Goal: Information Seeking & Learning: Learn about a topic

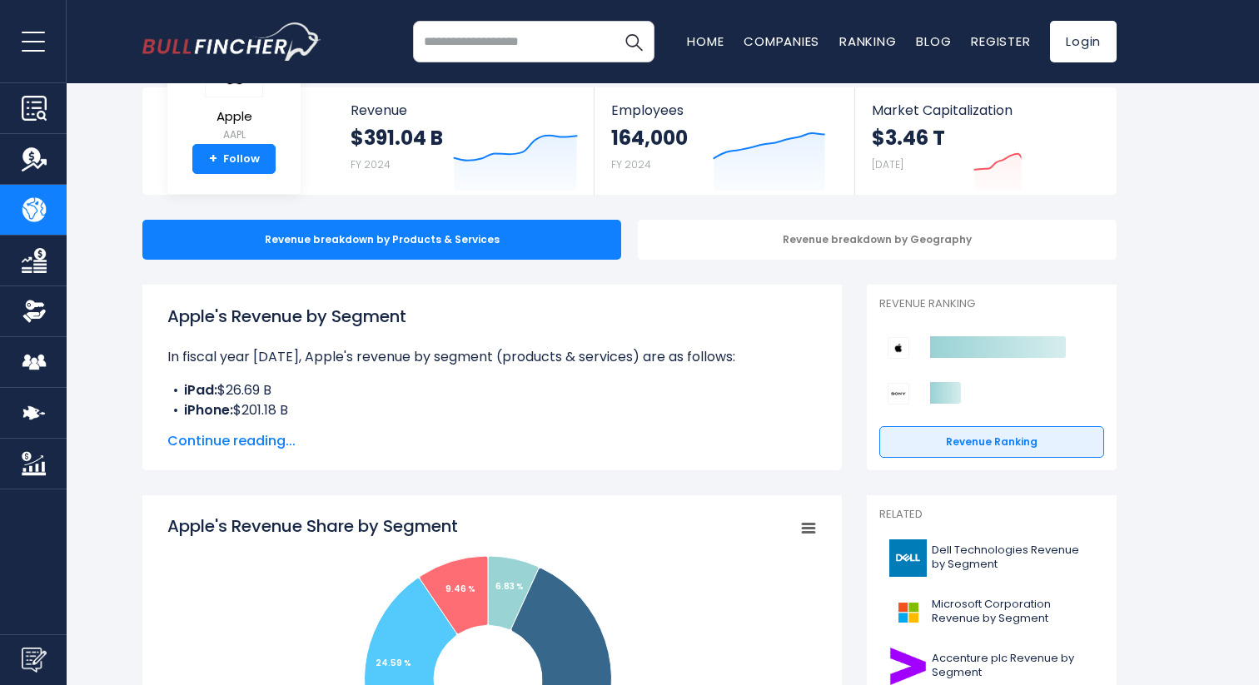
click at [271, 432] on span "Continue reading..." at bounding box center [491, 441] width 649 height 20
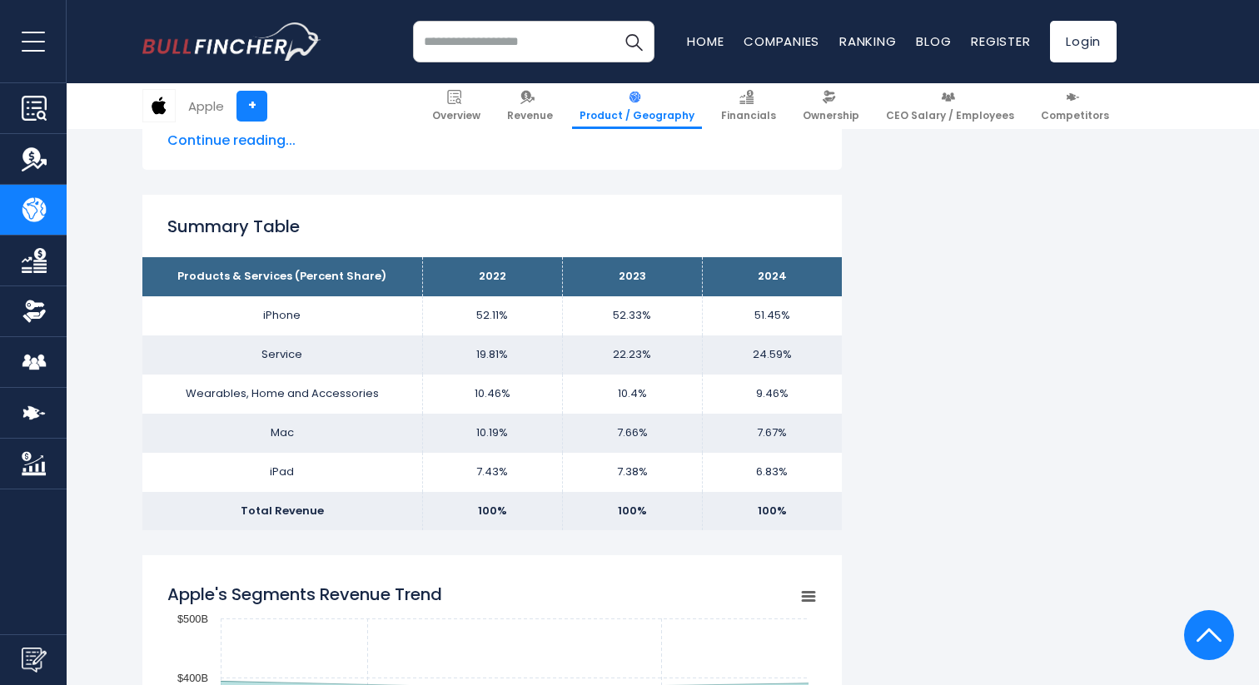
scroll to position [1157, 0]
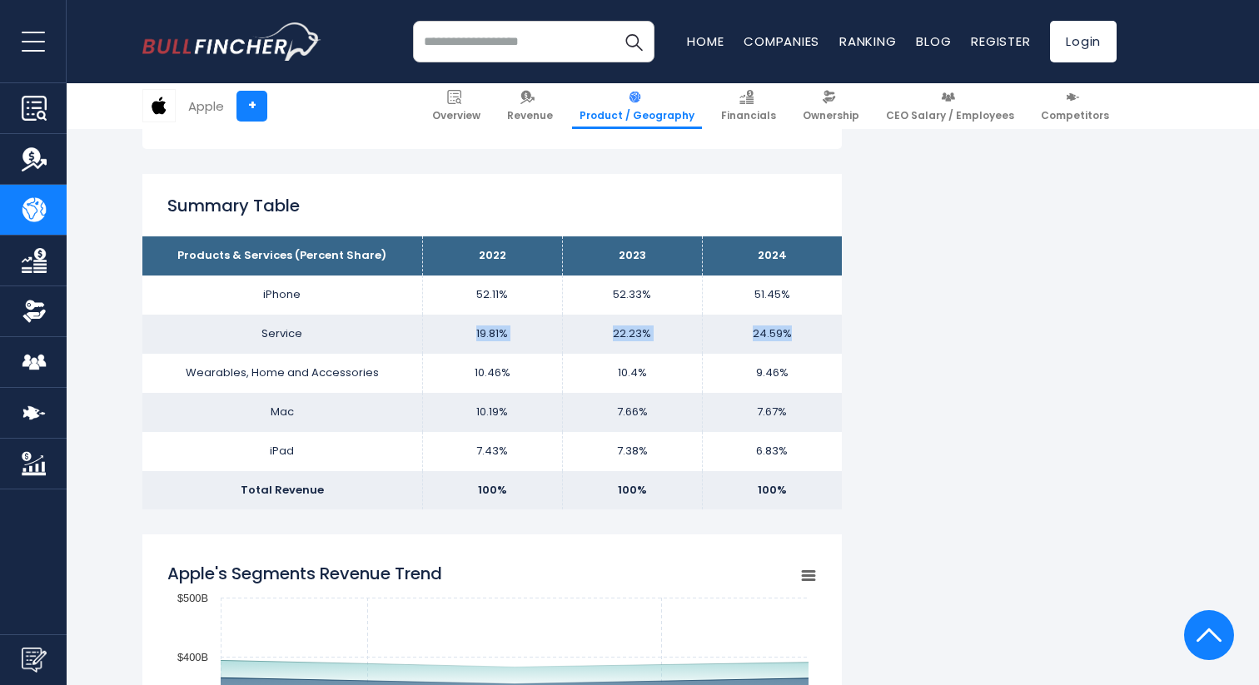
drag, startPoint x: 470, startPoint y: 331, endPoint x: 806, endPoint y: 330, distance: 335.6
click at [806, 330] on tr "Service 19.81% 22.23% 24.59%" at bounding box center [491, 334] width 699 height 39
click at [468, 304] on td "52.11%" at bounding box center [492, 295] width 140 height 39
drag, startPoint x: 466, startPoint y: 301, endPoint x: 816, endPoint y: 291, distance: 349.9
click at [816, 291] on tr "iPhone 52.11% 52.33% 51.45%" at bounding box center [491, 295] width 699 height 39
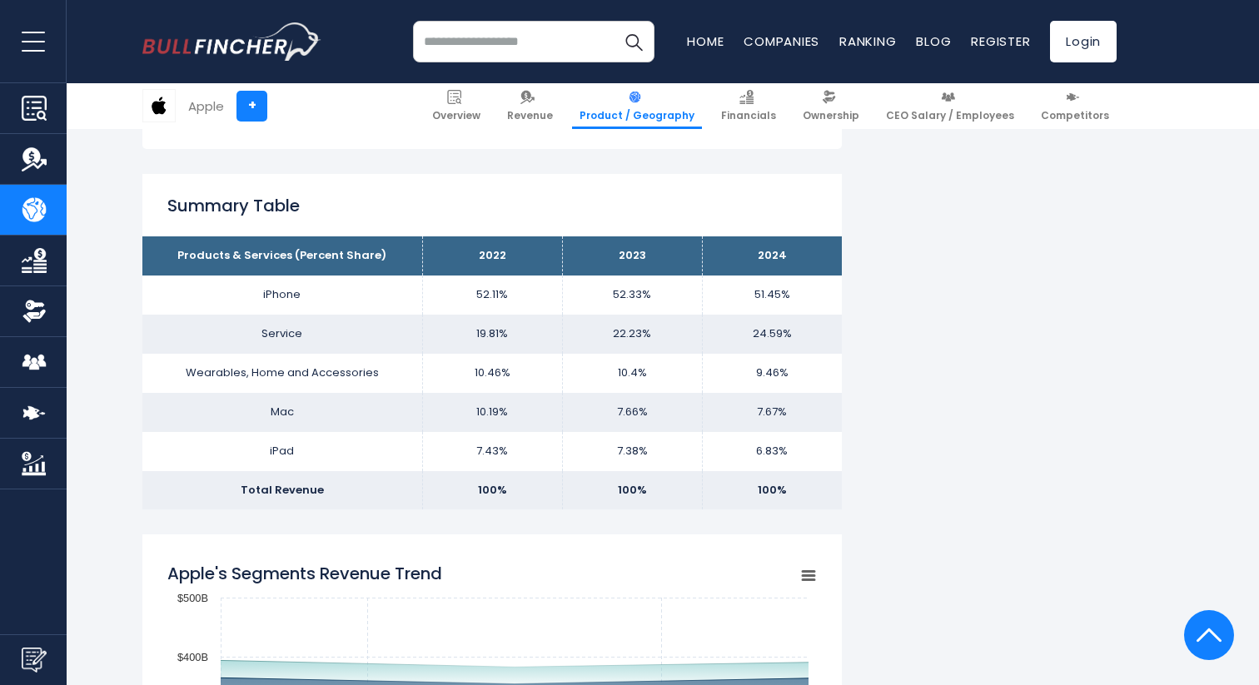
click at [453, 372] on td "10.46%" at bounding box center [492, 373] width 140 height 39
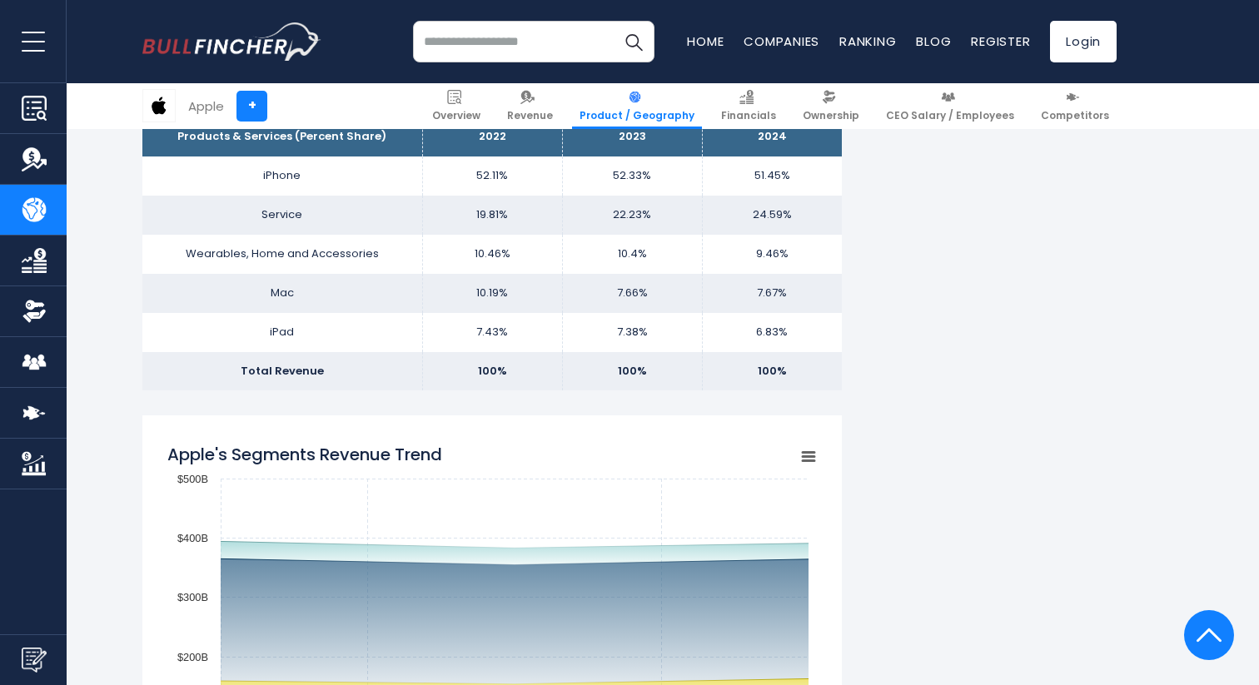
scroll to position [1247, 0]
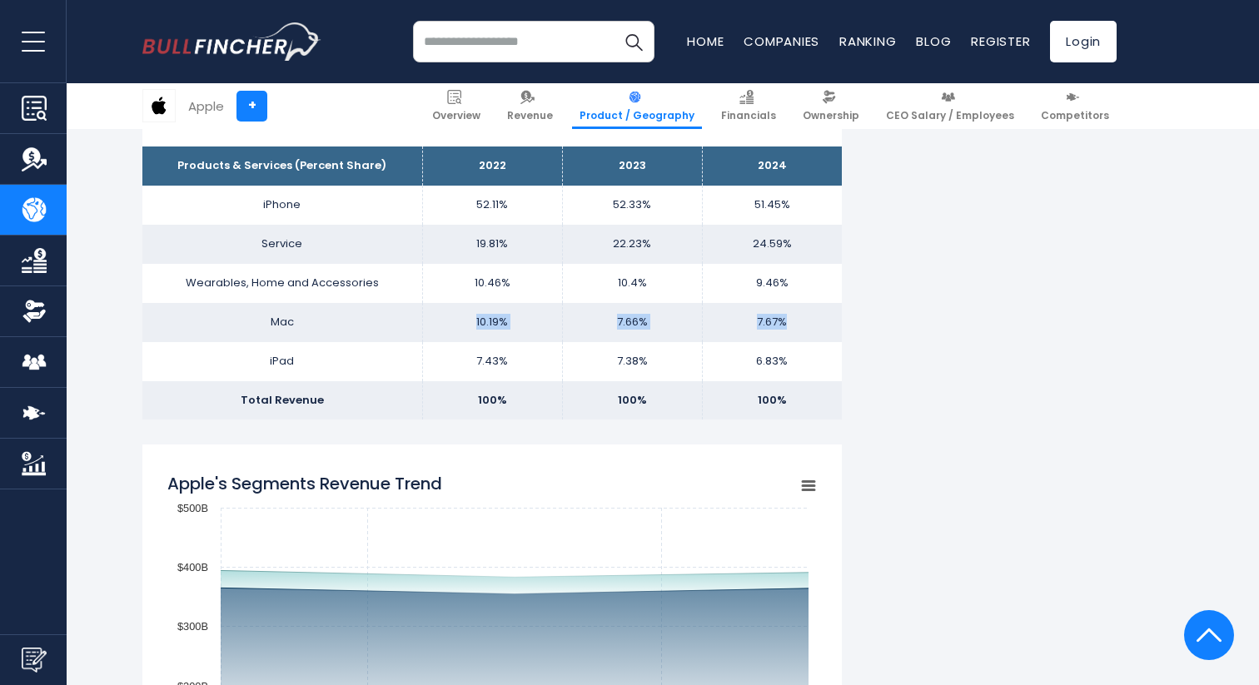
drag, startPoint x: 460, startPoint y: 328, endPoint x: 818, endPoint y: 327, distance: 357.2
click at [818, 327] on tr "Mac 10.19% 7.66% 7.67%" at bounding box center [491, 322] width 699 height 39
drag, startPoint x: 456, startPoint y: 366, endPoint x: 808, endPoint y: 309, distance: 355.9
click at [808, 309] on tbody "Products & Services (Percent Share) 2022 2023 2024 iPhone 52.11% 52.33% Service…" at bounding box center [491, 283] width 699 height 273
click at [502, 283] on td "10.46%" at bounding box center [492, 283] width 140 height 39
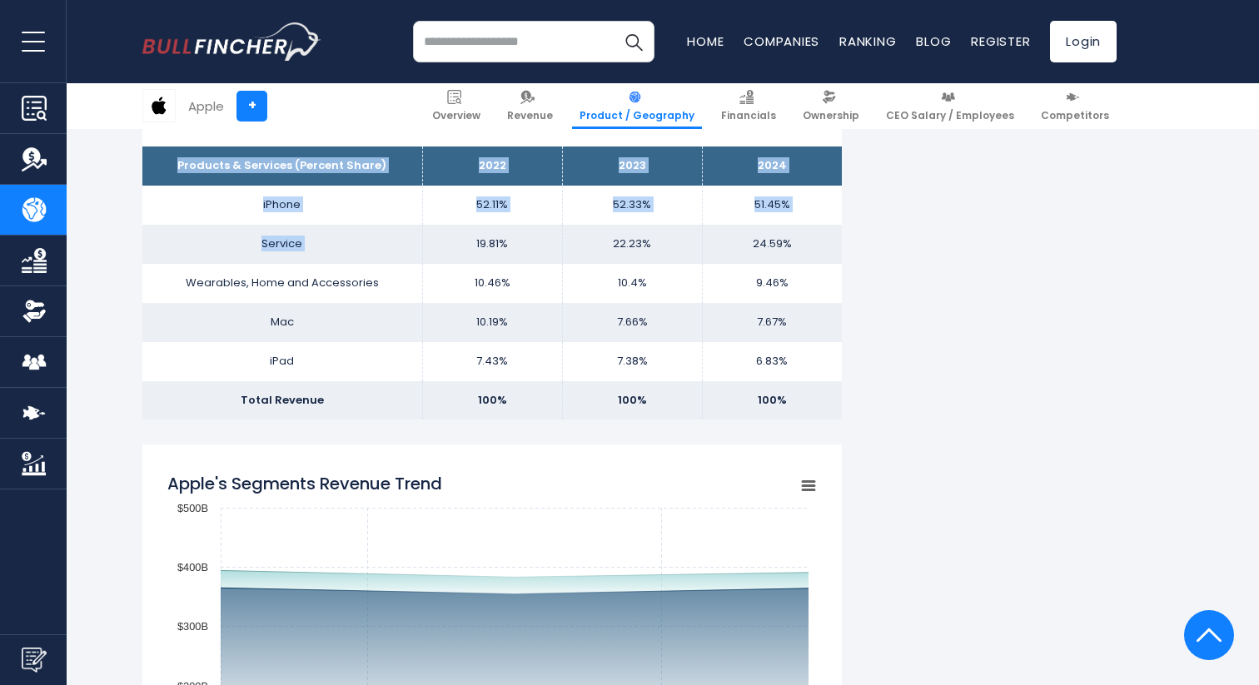
drag, startPoint x: 460, startPoint y: 243, endPoint x: 844, endPoint y: 239, distance: 384.7
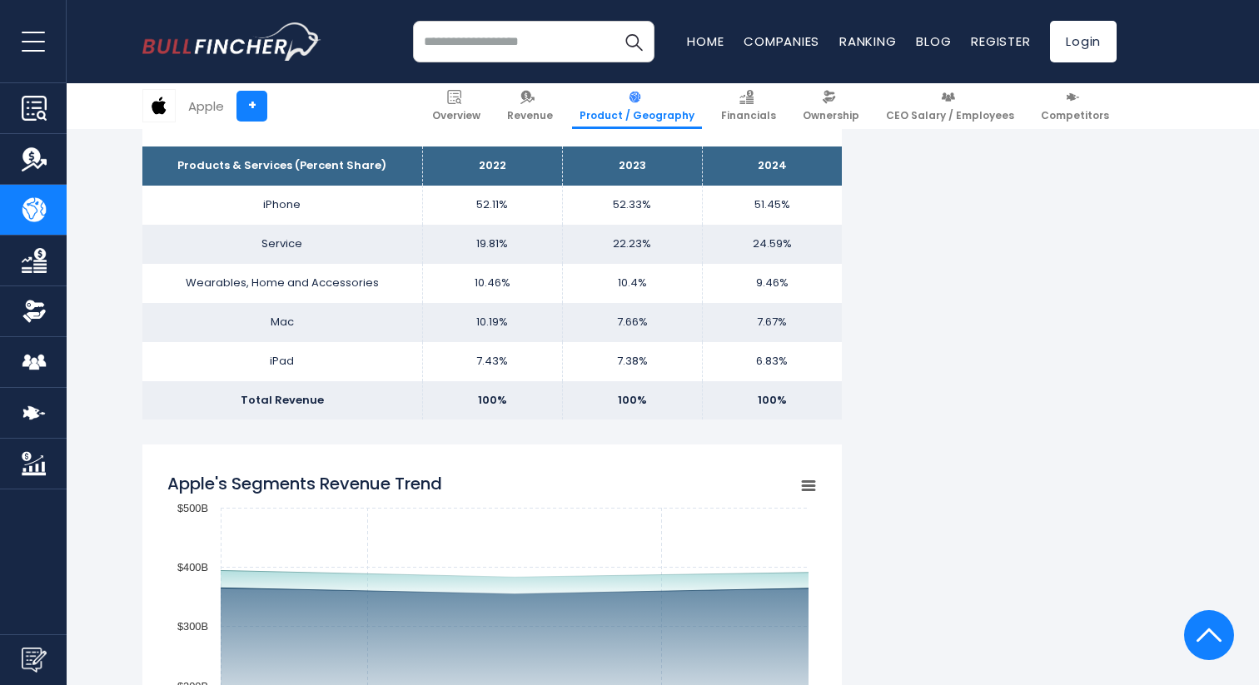
click at [566, 223] on td "52.33%" at bounding box center [632, 205] width 140 height 39
drag, startPoint x: 477, startPoint y: 199, endPoint x: 779, endPoint y: 206, distance: 302.3
click at [779, 206] on tr "iPhone 52.11% 52.33% 51.45%" at bounding box center [491, 205] width 699 height 39
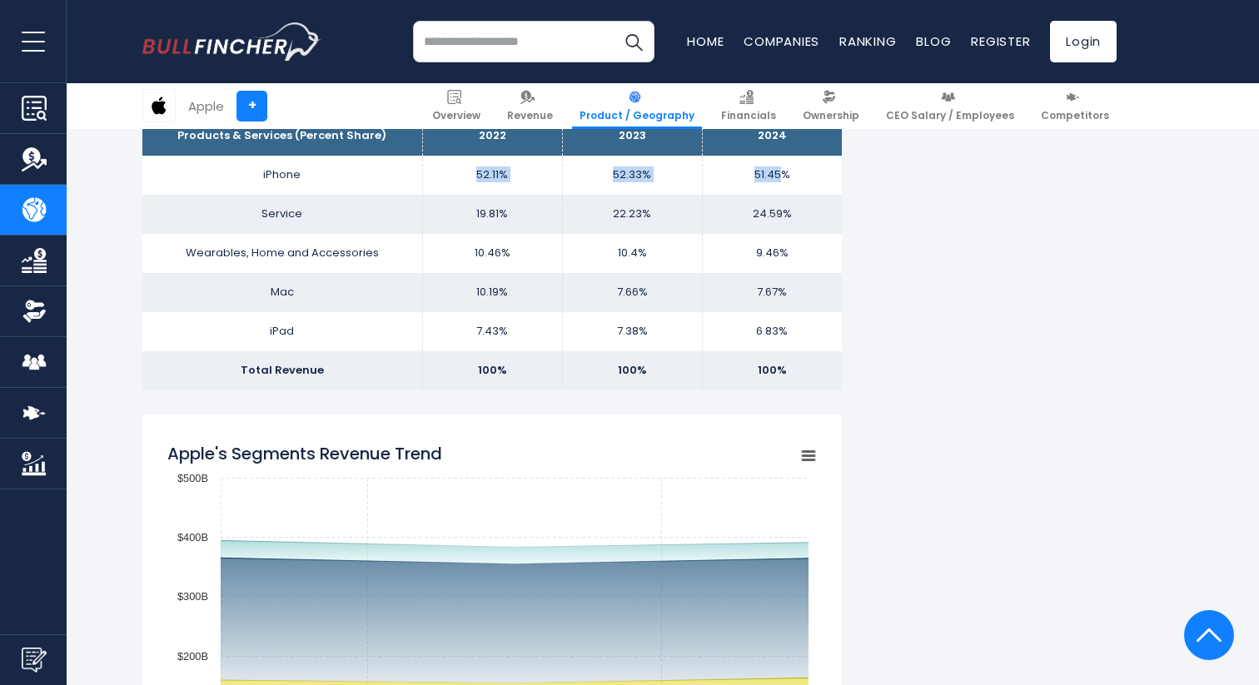
scroll to position [1286, 0]
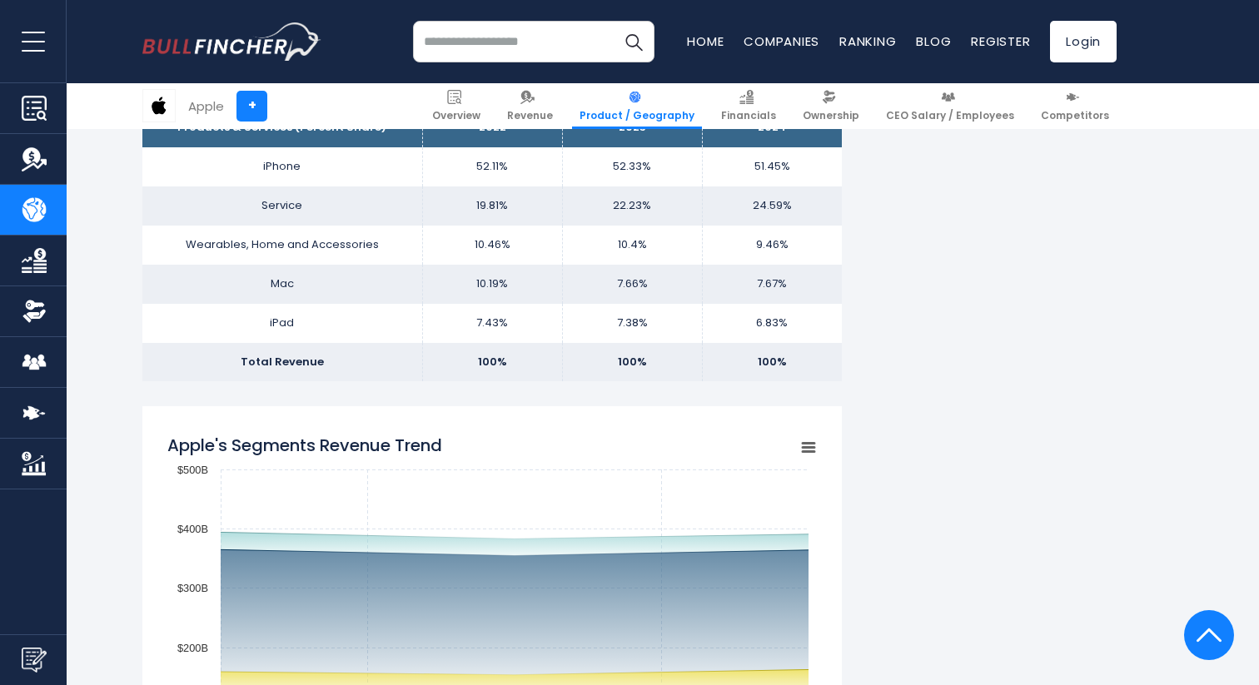
click at [720, 266] on td "7.67%" at bounding box center [772, 284] width 140 height 39
click at [678, 289] on td "7.66%" at bounding box center [632, 284] width 140 height 39
click at [640, 289] on td "7.66%" at bounding box center [632, 284] width 140 height 39
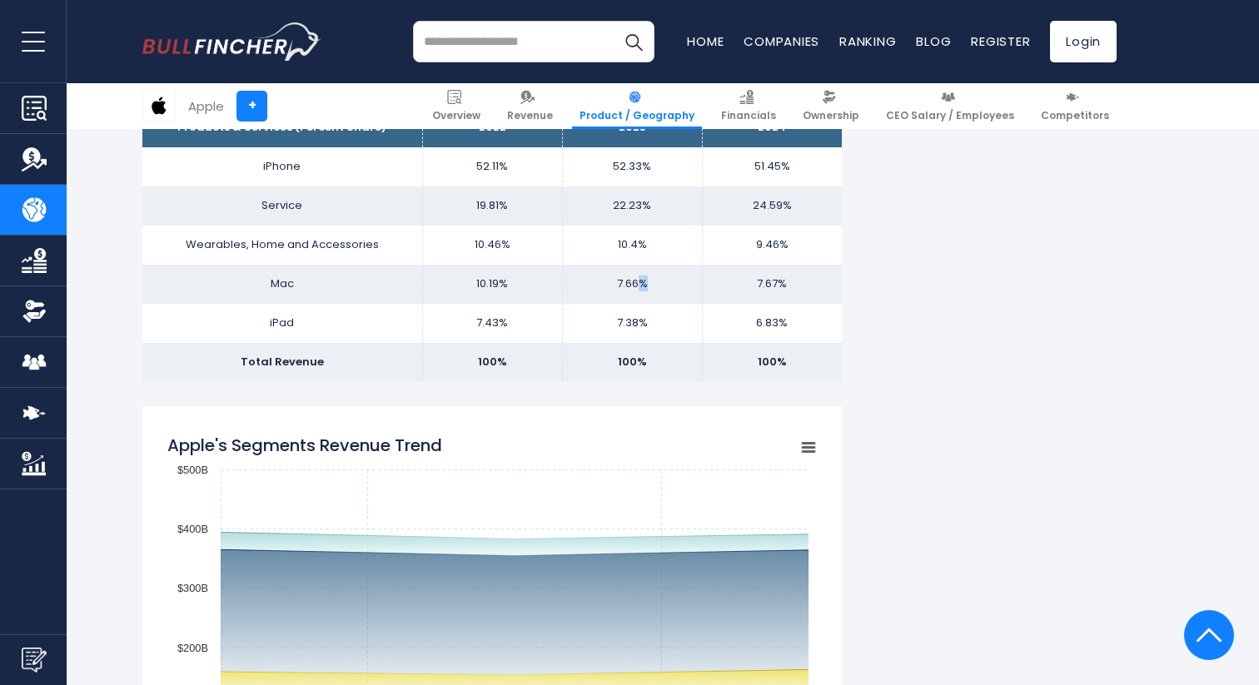
click at [640, 289] on td "7.66%" at bounding box center [632, 284] width 140 height 39
click at [723, 312] on td "6.83%" at bounding box center [772, 323] width 140 height 39
click at [770, 281] on td "7.67%" at bounding box center [772, 284] width 140 height 39
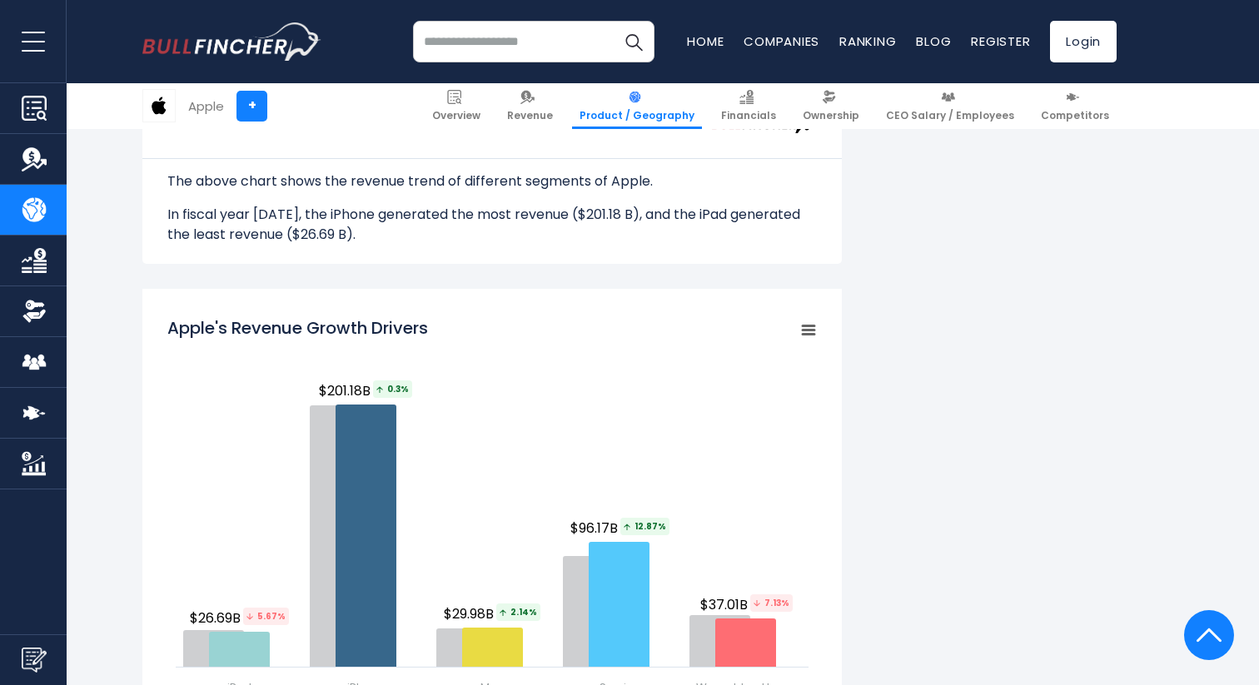
scroll to position [1290, 0]
